Goal: Transaction & Acquisition: Purchase product/service

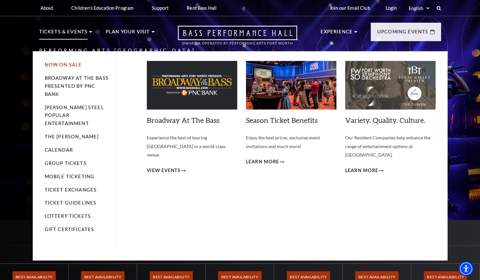
click at [66, 67] on li "Now On Sale" at bounding box center [77, 65] width 65 height 8
click at [59, 86] on link "Broadway At The Bass presented by PNC Bank" at bounding box center [77, 86] width 64 height 22
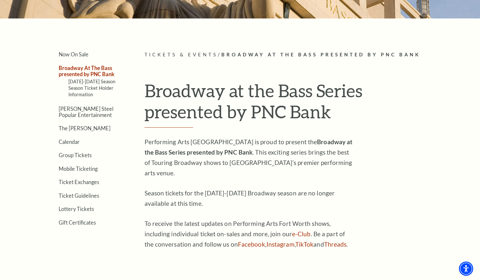
scroll to position [152, 0]
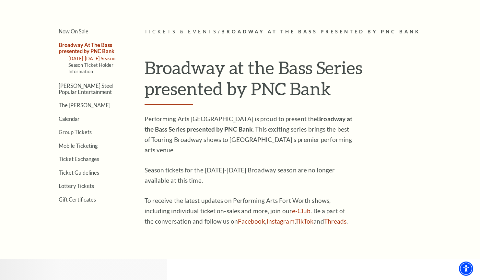
click at [97, 58] on link "2025-2026 Season" at bounding box center [91, 59] width 47 height 6
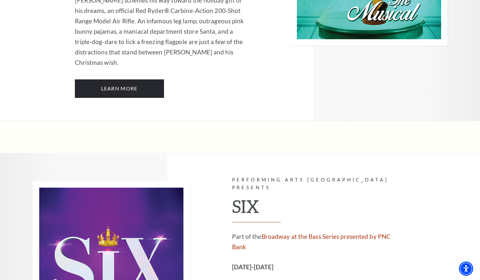
scroll to position [2340, 0]
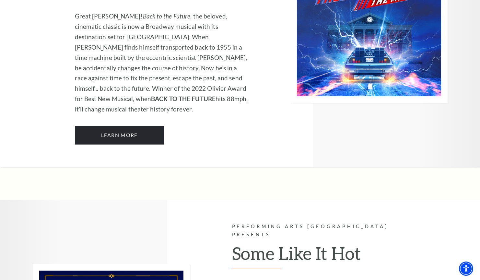
scroll to position [2910, 0]
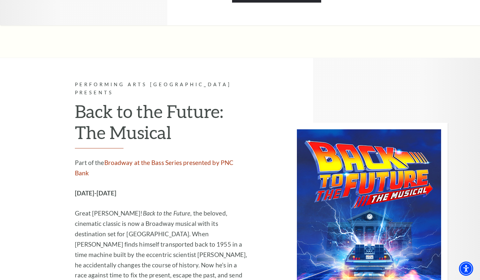
scroll to position [2633, 0]
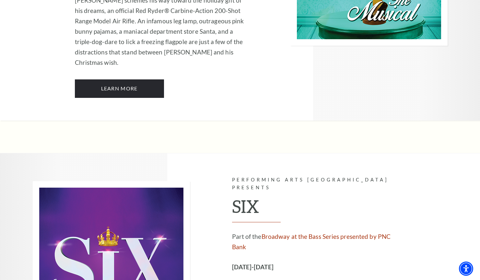
scroll to position [2301, 0]
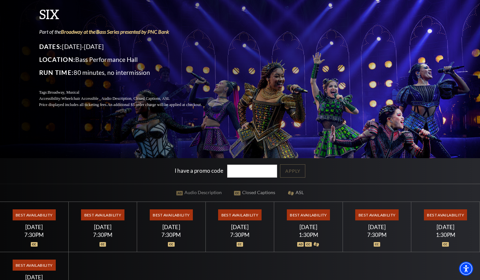
scroll to position [66, 0]
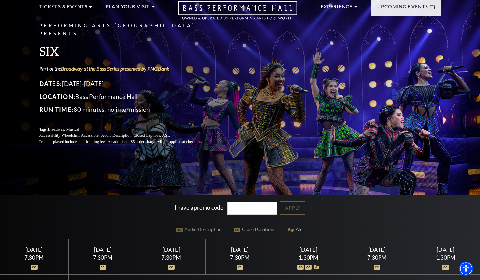
scroll to position [30, 0]
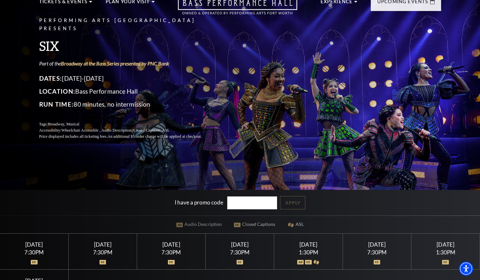
click at [250, 205] on input "I have a promo code" at bounding box center [252, 203] width 50 height 13
type input "19194"
click at [280, 203] on link "Apply" at bounding box center [292, 202] width 25 height 13
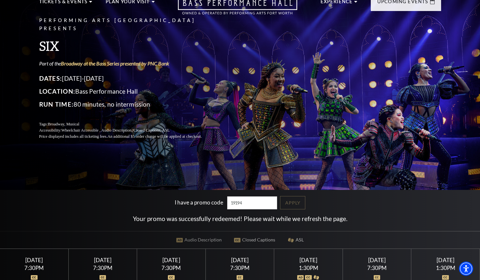
scroll to position [52, 0]
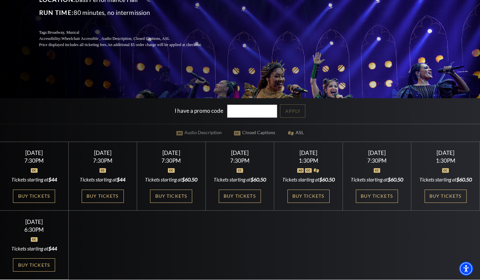
scroll to position [133, 0]
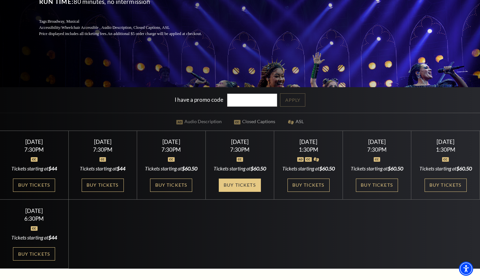
click at [246, 191] on link "Buy Tickets" at bounding box center [240, 185] width 42 height 13
click at [38, 261] on link "Buy Tickets" at bounding box center [34, 253] width 42 height 13
click at [435, 189] on link "Buy Tickets" at bounding box center [446, 185] width 42 height 13
click at [367, 192] on link "Buy Tickets" at bounding box center [377, 185] width 42 height 13
click at [102, 63] on div "Performing Arts Fort Worth Presents SIX Part of the Broadway at the Bass Series…" at bounding box center [240, 66] width 480 height 406
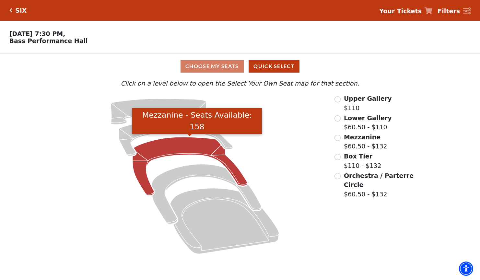
click at [170, 151] on icon "Mezzanine - Seats Available: 158" at bounding box center [190, 166] width 115 height 58
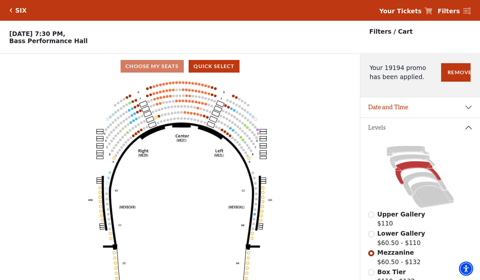
scroll to position [30, 0]
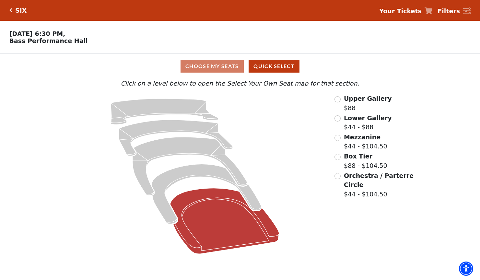
click at [227, 221] on icon "Orchestra / Parterre Circle - Seats Available: 35" at bounding box center [224, 221] width 109 height 66
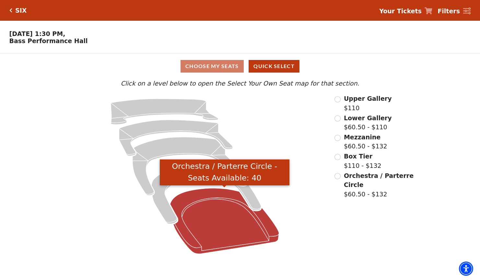
click at [236, 215] on icon "Orchestra / Parterre Circle - Seats Available: 40" at bounding box center [224, 221] width 109 height 66
click at [200, 201] on icon "Orchestra / Parterre Circle - Seats Available: 58" at bounding box center [224, 221] width 109 height 66
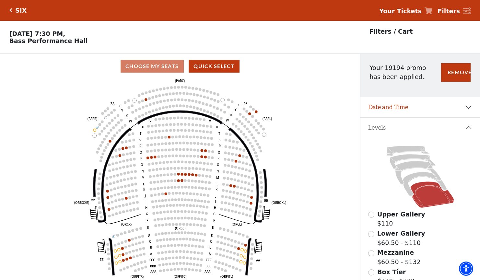
scroll to position [30, 0]
